Goal: Task Accomplishment & Management: Manage account settings

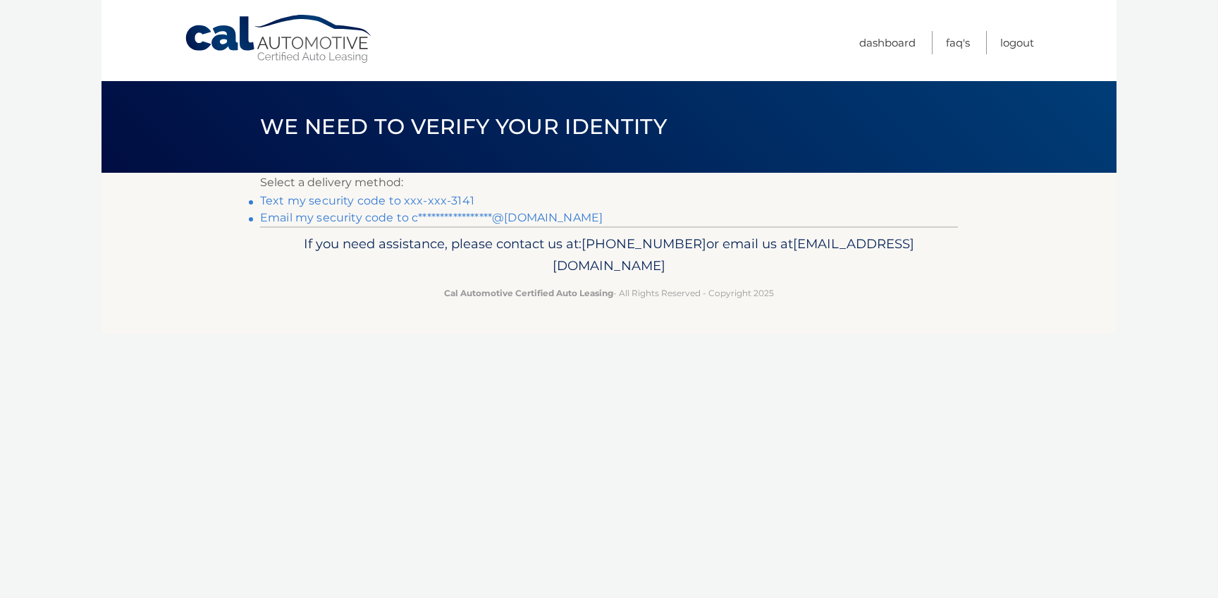
click at [434, 201] on link "Text my security code to xxx-xxx-3141" at bounding box center [367, 200] width 214 height 13
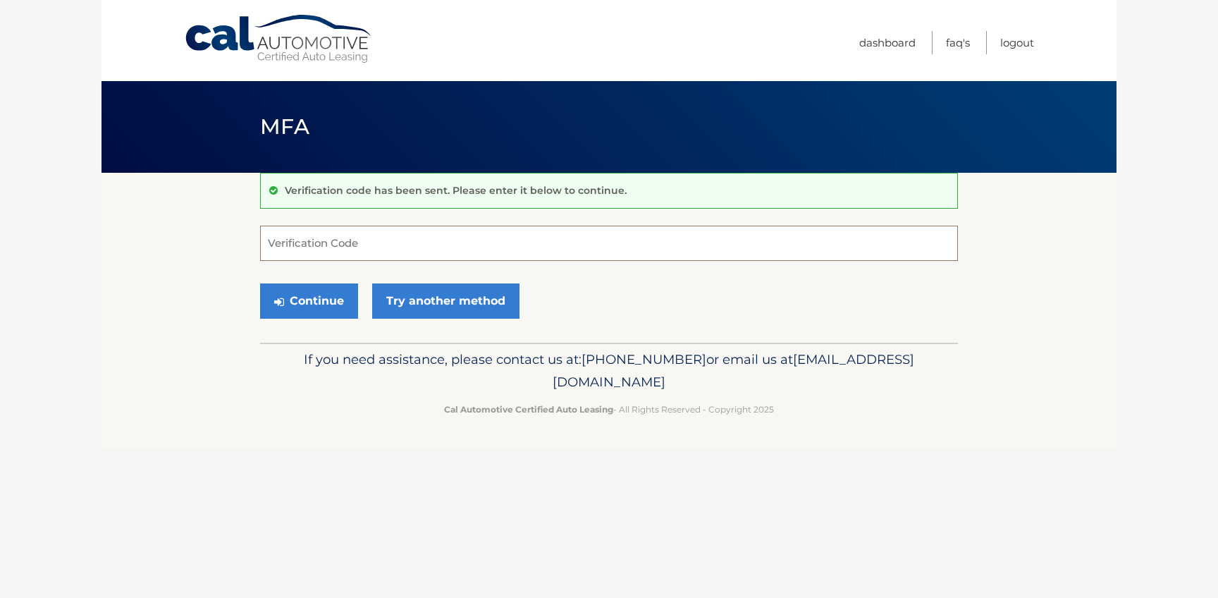
click at [355, 242] on input "Verification Code" at bounding box center [609, 243] width 698 height 35
paste input "655158"
type input "655158"
click at [305, 305] on button "Continue" at bounding box center [309, 300] width 98 height 35
